Goal: Task Accomplishment & Management: Manage account settings

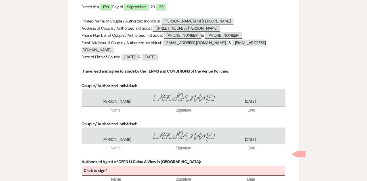
scroll to position [2261, 0]
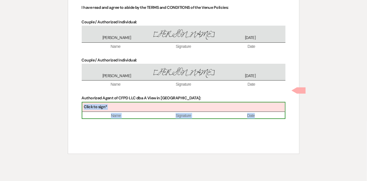
click at [167, 102] on div "Click to sign*" at bounding box center [183, 106] width 203 height 9
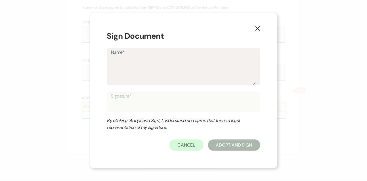
type textarea "L"
type input "L"
type textarea "Li"
type input "Li"
type textarea "[PERSON_NAME]"
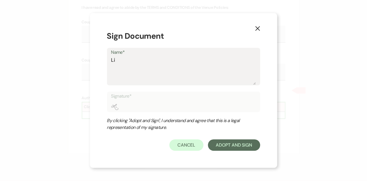
type input "[PERSON_NAME]"
type textarea "[PERSON_NAME]"
type input "[PERSON_NAME]"
type textarea "Linds"
type input "Linds"
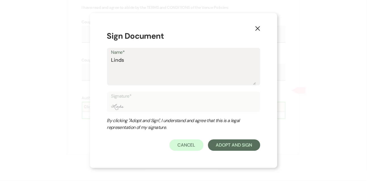
type textarea "Lindsa"
type input "Lindsa"
type textarea "[PERSON_NAME]"
type input "[PERSON_NAME]"
type textarea "[PERSON_NAME]"
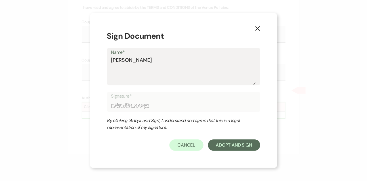
type input "[PERSON_NAME]"
type textarea "[PERSON_NAME]"
type input "[PERSON_NAME]"
type textarea "[PERSON_NAME]"
type input "[PERSON_NAME]"
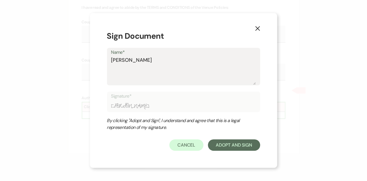
type textarea "[PERSON_NAME]"
type input "[PERSON_NAME]"
type textarea "[PERSON_NAME]"
type input "[PERSON_NAME]"
type textarea "[PERSON_NAME]"
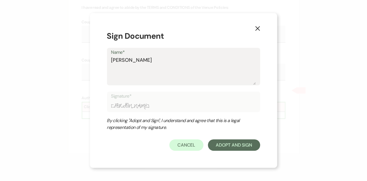
type input "[PERSON_NAME]"
type textarea "[PERSON_NAME]"
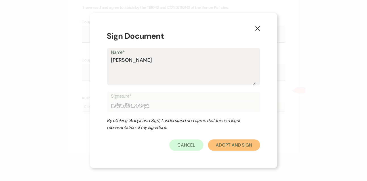
click at [242, 145] on button "Adopt And Sign" at bounding box center [234, 144] width 52 height 11
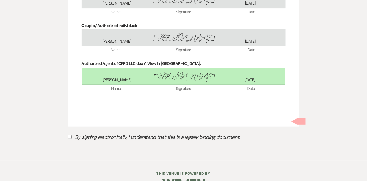
scroll to position [2297, 0]
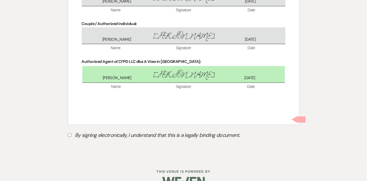
click at [71, 133] on input "By signing electronically, I understand that this is a legally binding document." at bounding box center [70, 135] width 4 height 4
checkbox input "true"
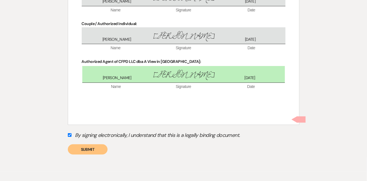
click at [88, 130] on div "By signing electronically, I understand that this is a legally binding document…" at bounding box center [184, 142] width 232 height 24
click at [88, 144] on button "Submit" at bounding box center [88, 149] width 40 height 10
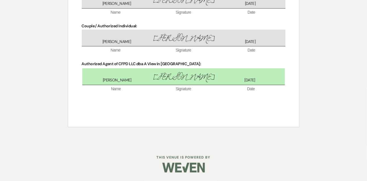
scroll to position [2280, 0]
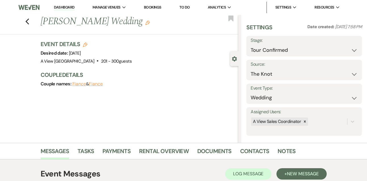
select select "4"
select select "2"
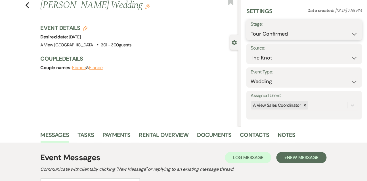
click at [277, 32] on select "Inquiry Follow Up Tour Requested Tour Confirmed Toured Proposal Sent Booked Lost" at bounding box center [304, 33] width 107 height 11
select select "5"
click at [251, 28] on select "Inquiry Follow Up Tour Requested Tour Confirmed Toured Proposal Sent Booked Lost" at bounding box center [304, 33] width 107 height 11
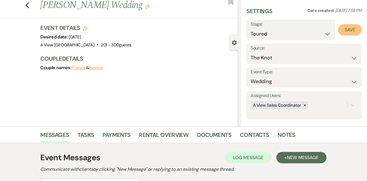
click at [344, 29] on button "Save" at bounding box center [350, 29] width 24 height 11
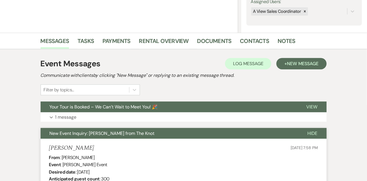
scroll to position [111, 0]
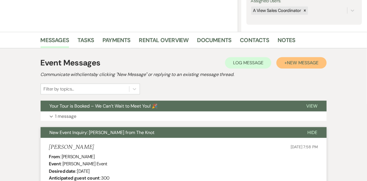
click at [294, 66] on button "+ New Message" at bounding box center [302, 62] width 50 height 11
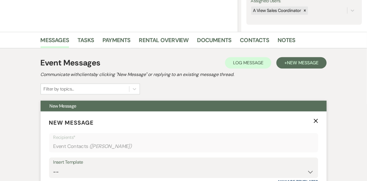
click at [315, 122] on icon "X" at bounding box center [316, 120] width 5 height 5
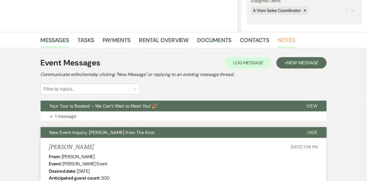
click at [288, 41] on link "Notes" at bounding box center [287, 41] width 18 height 12
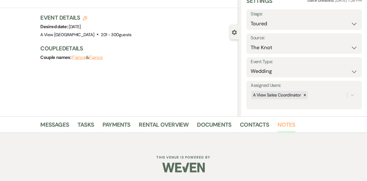
scroll to position [81, 0]
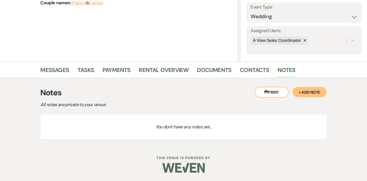
click at [311, 88] on button "+ Add Note" at bounding box center [310, 92] width 34 height 10
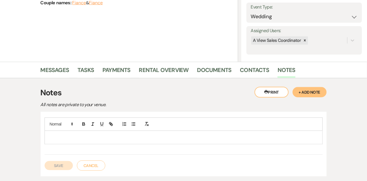
click at [133, 139] on p at bounding box center [183, 137] width 269 height 6
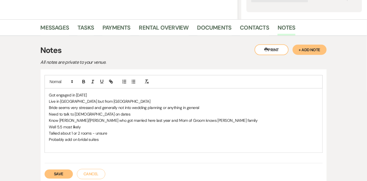
scroll to position [139, 0]
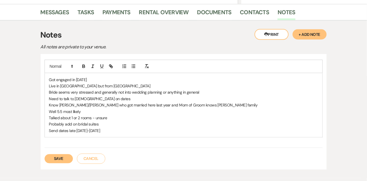
click at [61, 159] on button "Save" at bounding box center [59, 158] width 28 height 9
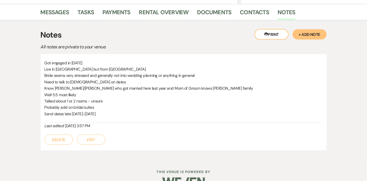
scroll to position [129, 0]
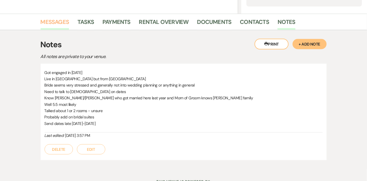
click at [64, 18] on link "Messages" at bounding box center [55, 23] width 29 height 12
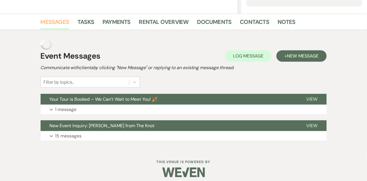
scroll to position [122, 0]
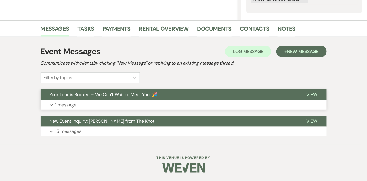
click at [63, 106] on p "1 message" at bounding box center [65, 104] width 21 height 7
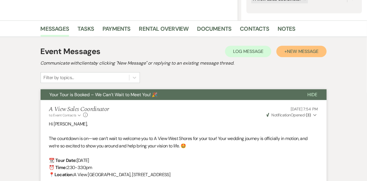
click at [316, 57] on button "+ New Message" at bounding box center [302, 51] width 50 height 11
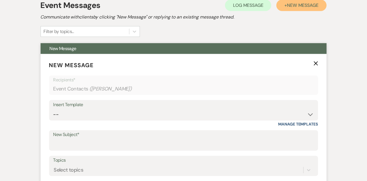
scroll to position [237, 0]
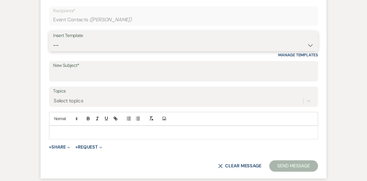
click at [74, 47] on select "-- Tour Confirmation Contract (Pre-Booked Leads) Out of office Inquiry Email Al…" at bounding box center [183, 45] width 261 height 11
select select "3415"
click at [53, 40] on select "-- Tour Confirmation Contract (Pre-Booked Leads) Out of office Inquiry Email Al…" at bounding box center [183, 45] width 261 height 11
type input "Say YES to the Venue! ✨"
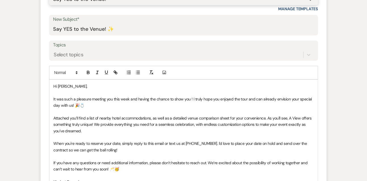
scroll to position [287, 0]
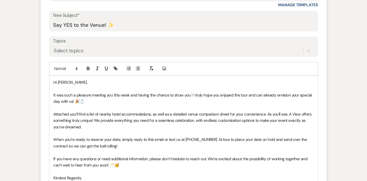
click at [78, 82] on p "Hi [PERSON_NAME]," at bounding box center [184, 82] width 260 height 6
drag, startPoint x: 114, startPoint y: 94, endPoint x: 129, endPoint y: 93, distance: 15.4
click at [129, 93] on span "It was such a pleasure meeting you this week and having the chance to show you …" at bounding box center [184, 98] width 260 height 11
click at [185, 93] on span "It was such a pleasure meeting you [DATE] and having the chance to show you ! I…" at bounding box center [181, 98] width 254 height 11
click at [128, 146] on p "When you're ready to reserve your date, simply reply to this email or text us a…" at bounding box center [184, 142] width 260 height 13
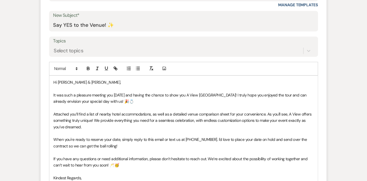
click at [124, 129] on p "Attached you’ll find a list of nearby hotel accommodations, as well as a detail…" at bounding box center [184, 120] width 260 height 19
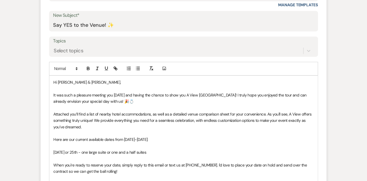
click at [167, 127] on p "Attached you’ll find a list of nearby hotel accommodations, as well as a detail…" at bounding box center [184, 120] width 260 height 19
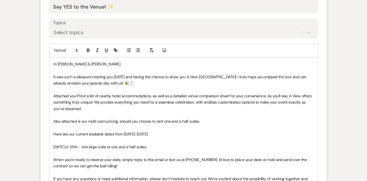
scroll to position [311, 0]
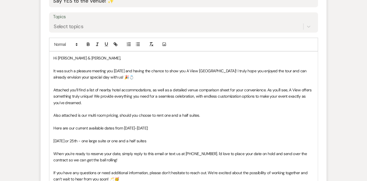
click at [157, 139] on p "[DATE] or 25th - one large suite or one and a half suites" at bounding box center [184, 140] width 260 height 6
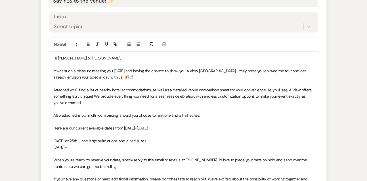
drag, startPoint x: 86, startPoint y: 141, endPoint x: 168, endPoint y: 142, distance: 82.1
click at [168, 142] on p "[DATE] or 25th - one large suite or one and a half suites" at bounding box center [184, 140] width 260 height 6
copy span "one large suite or one and a half suites"
click at [144, 149] on p "[DATE] -" at bounding box center [184, 147] width 260 height 6
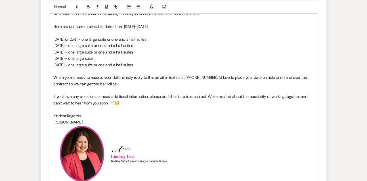
scroll to position [421, 0]
